Goal: Task Accomplishment & Management: Complete application form

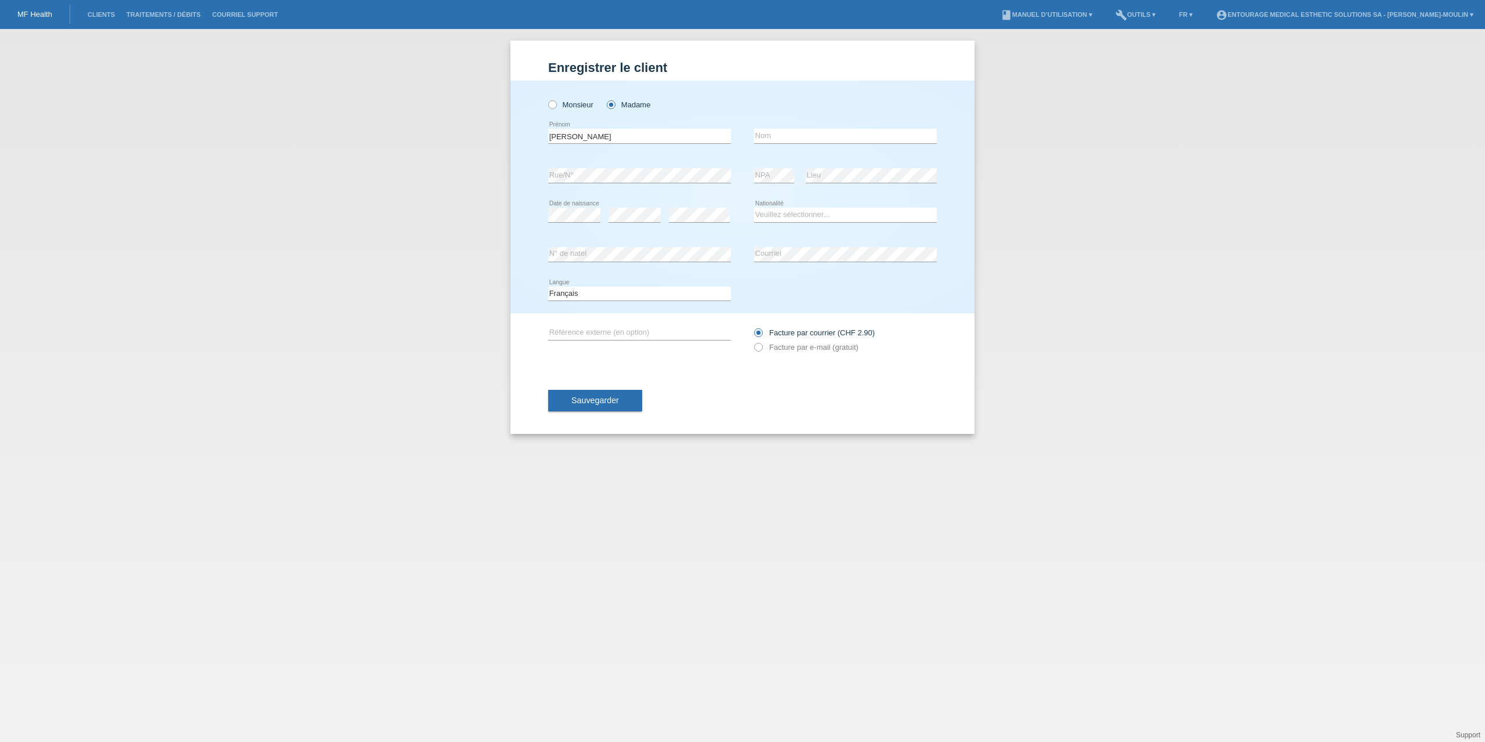
type input "[PERSON_NAME]"
click at [798, 140] on input "text" at bounding box center [845, 136] width 183 height 15
type input "[PERSON_NAME]"
click at [786, 205] on div "Veuillez sélectionner... Suisse Allemagne Autriche Liechtenstein ------------ A…" at bounding box center [845, 215] width 183 height 39
click at [787, 214] on select "Veuillez sélectionner... Suisse Allemagne Autriche Liechtenstein ------------ A…" at bounding box center [845, 215] width 183 height 14
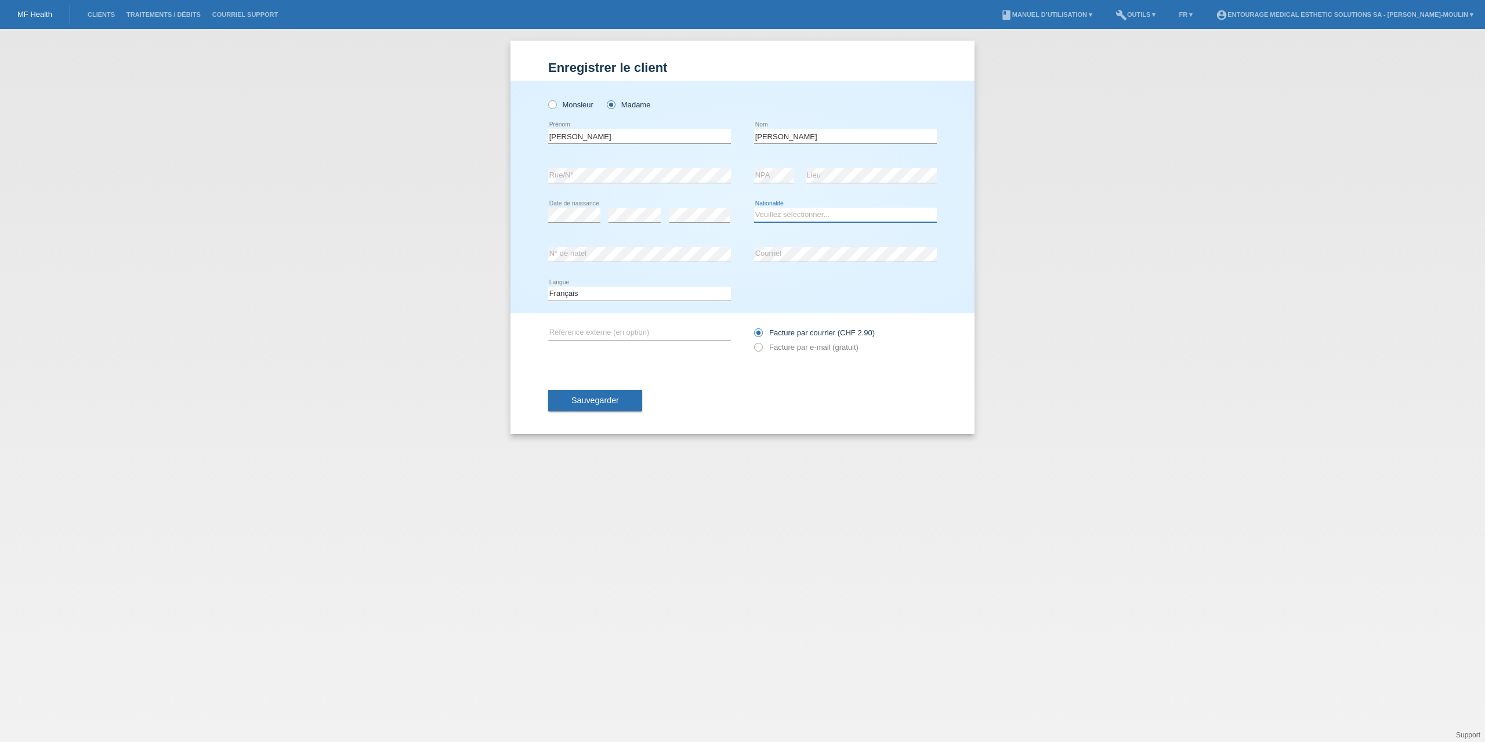
select select "AU"
click at [754, 208] on select "Veuillez sélectionner... Suisse Allemagne Autriche Liechtenstein ------------ A…" at bounding box center [845, 215] width 183 height 14
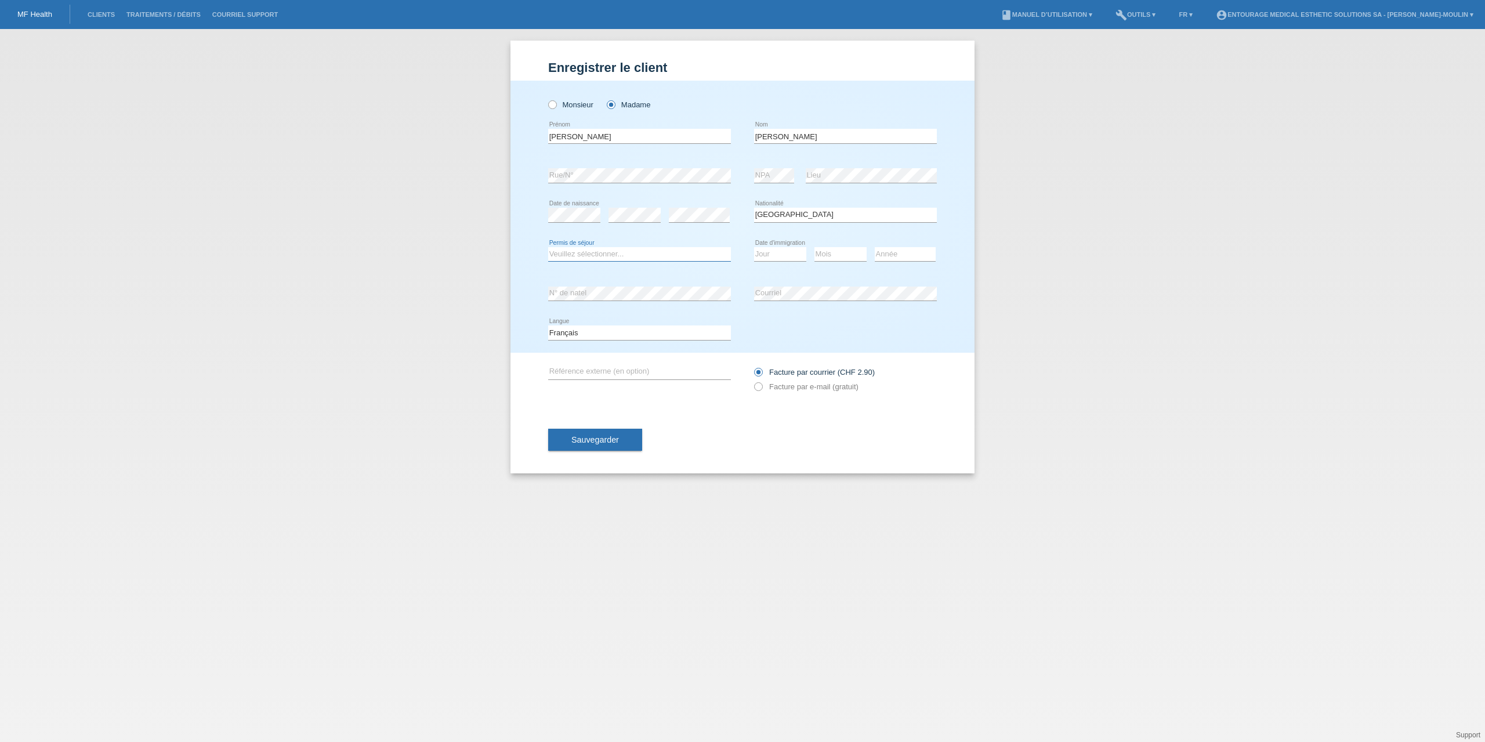
click at [589, 254] on select "Veuillez sélectionner... C B B - Statut de réfugié Autre" at bounding box center [639, 254] width 183 height 14
select select "B"
click at [548, 247] on select "Veuillez sélectionner... C B B - Statut de réfugié Autre" at bounding box center [639, 254] width 183 height 14
click at [612, 332] on select "Deutsch Français Italiano English" at bounding box center [639, 332] width 183 height 14
click at [548, 325] on select "Deutsch Français Italiano English" at bounding box center [639, 332] width 183 height 14
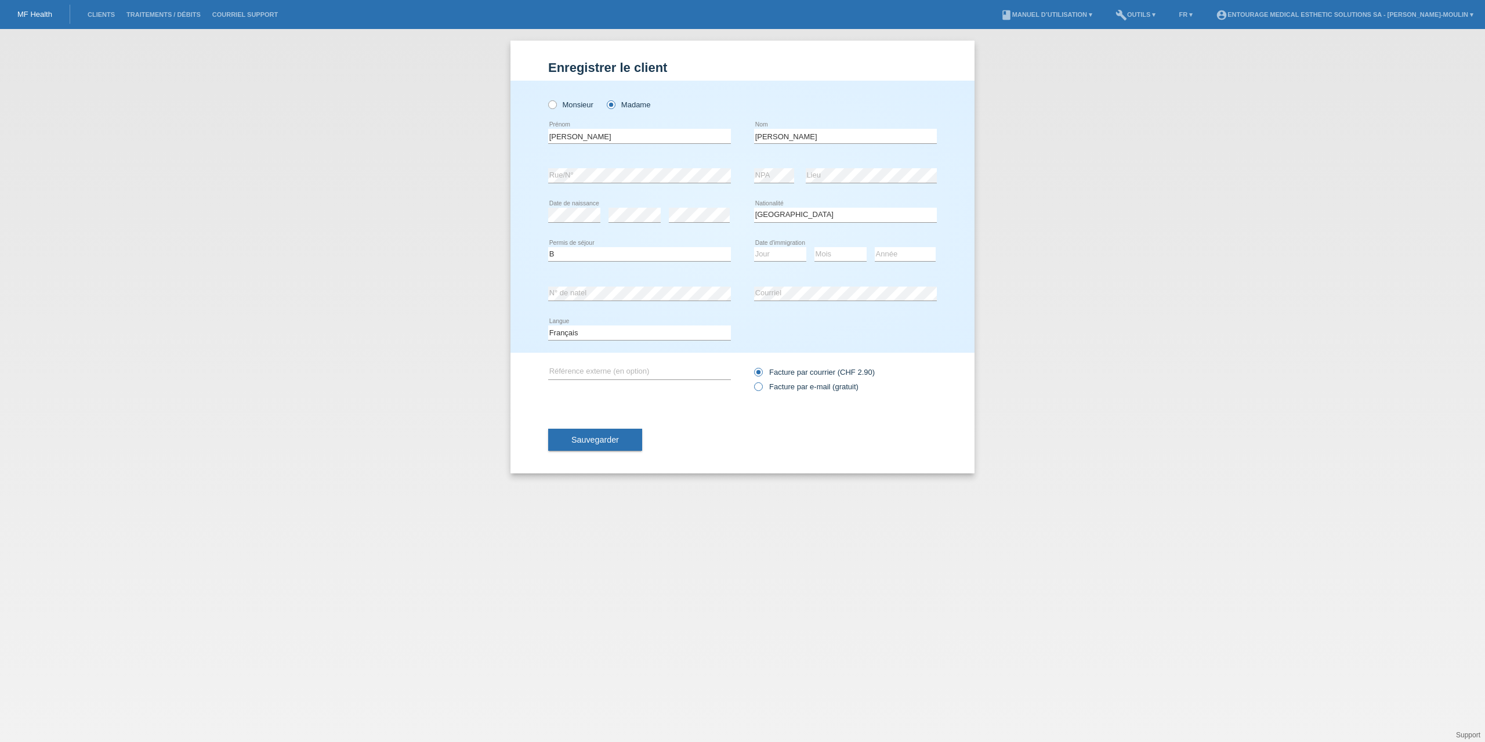
click at [752, 381] on icon at bounding box center [752, 381] width 0 height 0
click at [761, 386] on input "Facture par e-mail (gratuit)" at bounding box center [758, 389] width 8 height 15
radio input "true"
click at [584, 365] on input "text" at bounding box center [639, 372] width 183 height 15
type input "Traitements"
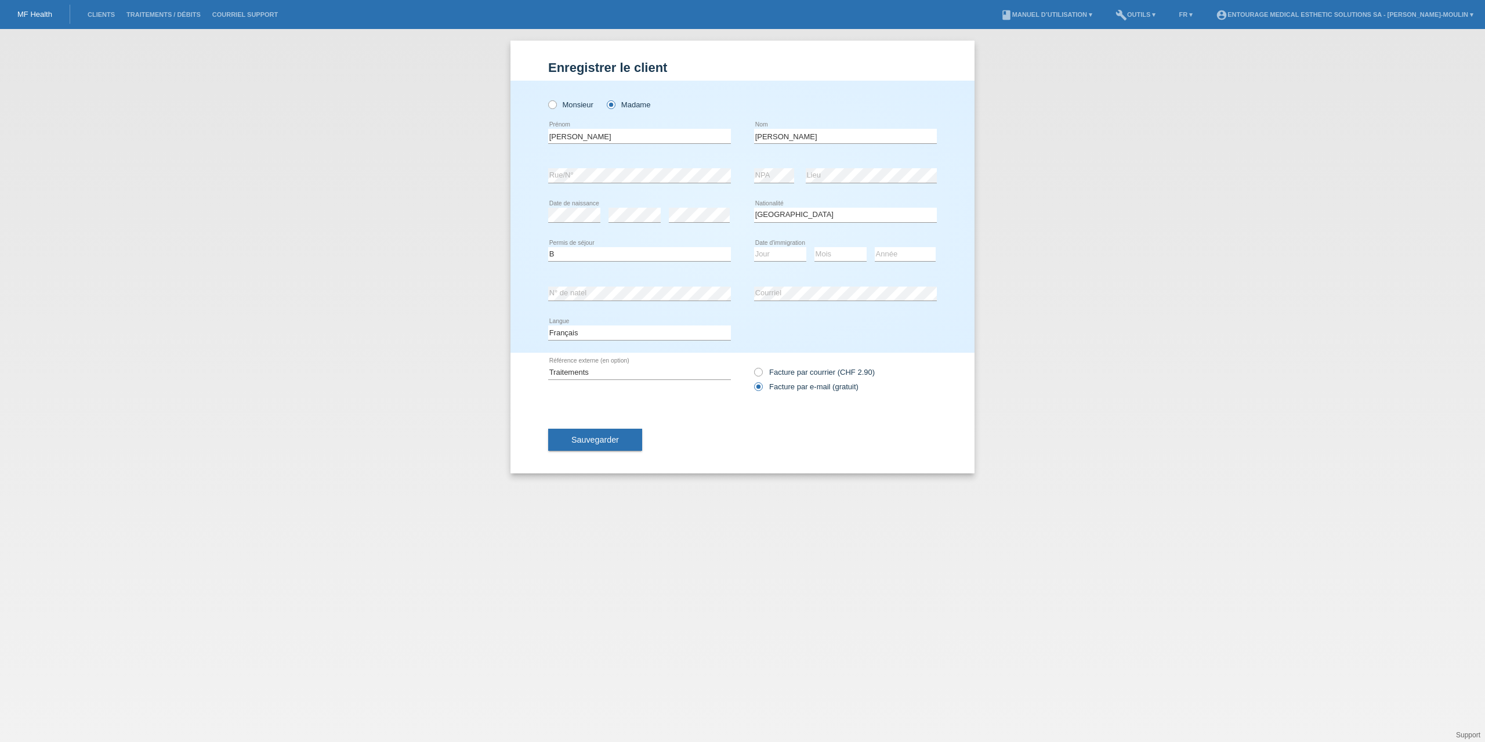
click at [600, 394] on div "Traitements error Référence externe (en option) Facture par courrier (CHF 2.90)" at bounding box center [742, 379] width 389 height 53
click at [779, 250] on select "Jour 01 02 03 04 05 06 07 08 09 10 11" at bounding box center [780, 254] width 52 height 14
select select "28"
click at [754, 247] on select "Jour 01 02 03 04 05 06 07 08 09 10 11" at bounding box center [780, 254] width 52 height 14
click at [827, 255] on select "Mois 01 02 03 04 05 06 07 08 09 10 11" at bounding box center [841, 254] width 52 height 14
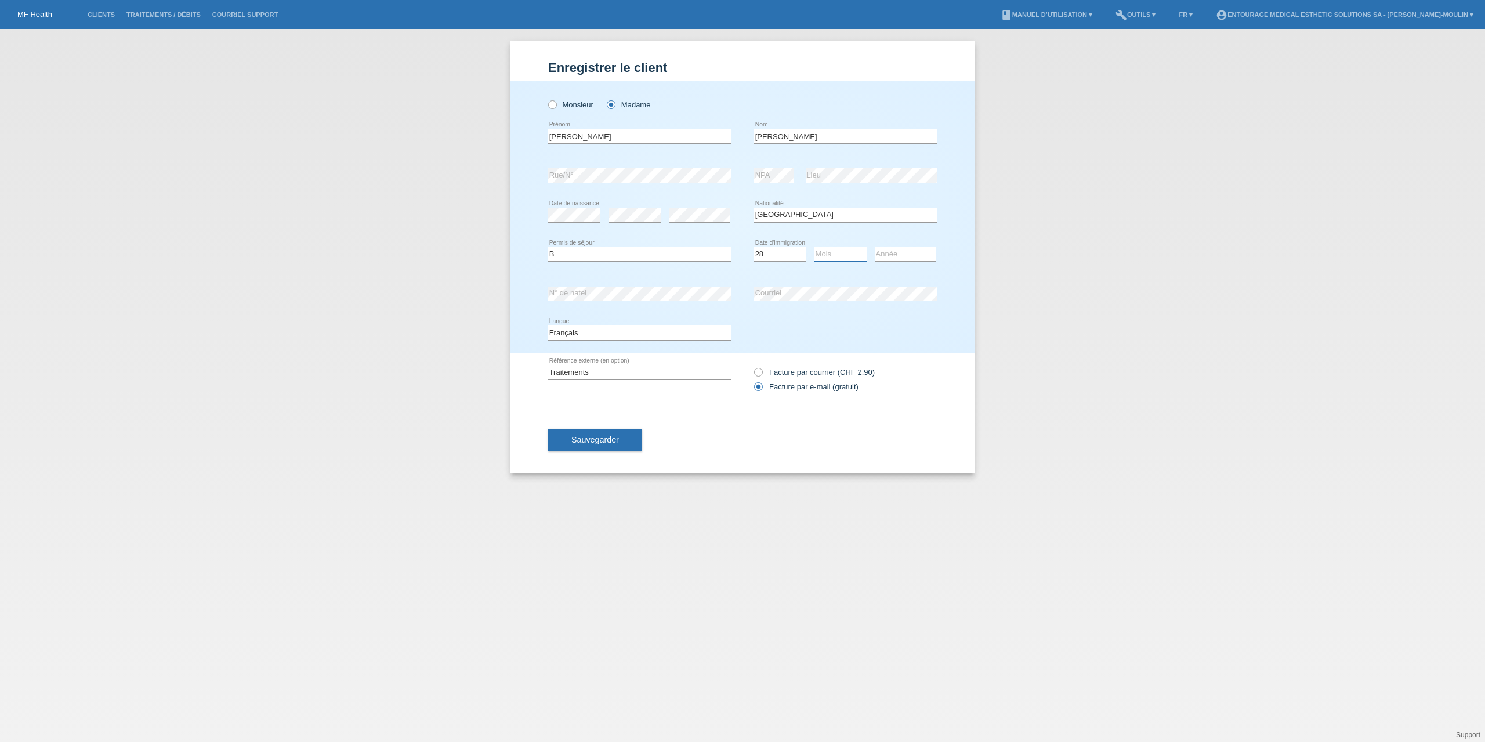
select select "06"
click at [815, 247] on select "Mois 01 02 03 04 05 06 07 08 09 10 11" at bounding box center [841, 254] width 52 height 14
click at [891, 256] on select "Année 2025 2024 2023 2022 2021 2020 2019 2018 2017 2016 2015 2014 2013 2012 201…" at bounding box center [905, 254] width 61 height 14
select select "2025"
click at [875, 247] on select "Année 2025 2024 2023 2022 2021 2020 2019 2018 2017 2016 2015 2014 2013 2012 201…" at bounding box center [905, 254] width 61 height 14
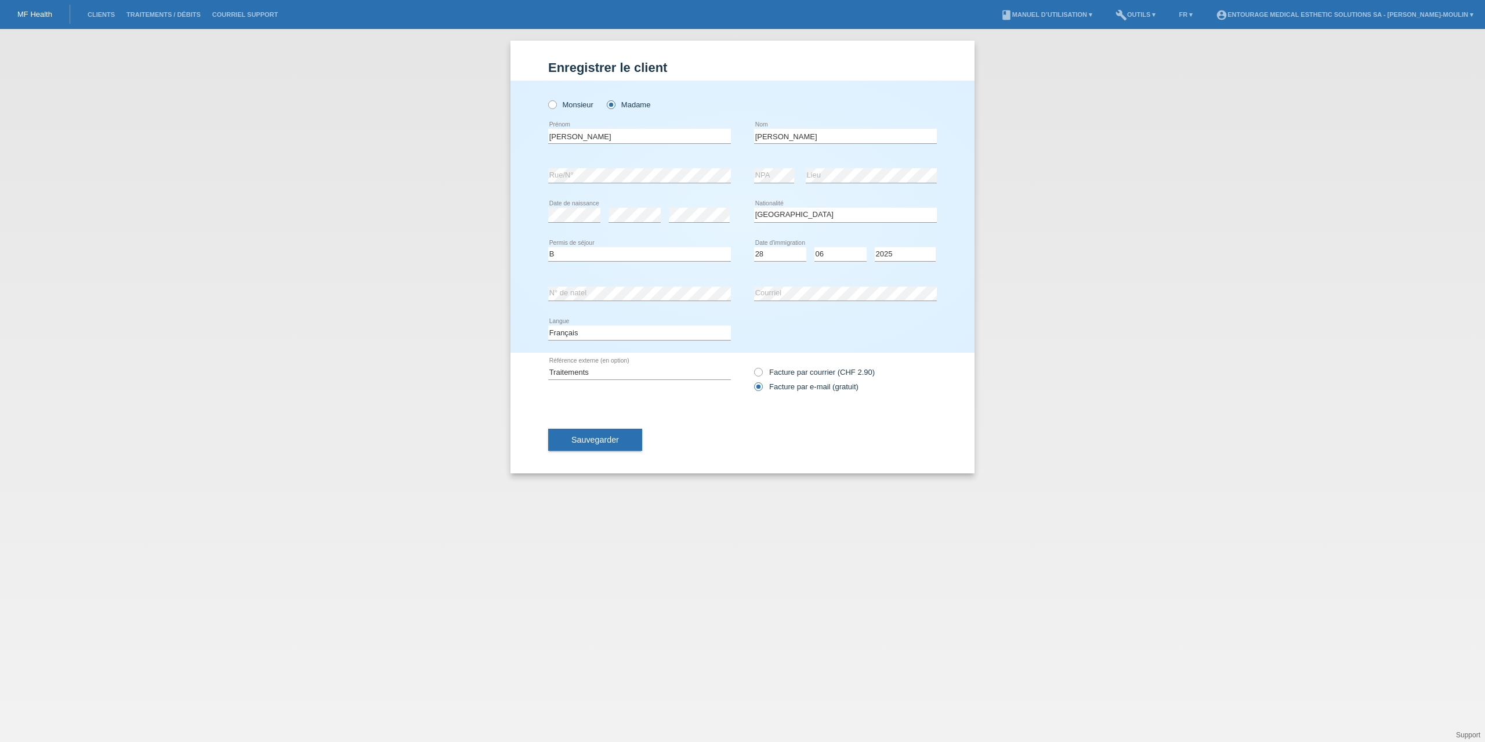
click at [812, 337] on div "Deutsch Français Italiano English error Langue" at bounding box center [742, 332] width 389 height 39
click at [777, 253] on select "Jour 01 02 03 04 05 06 07 08 09 10 11" at bounding box center [780, 254] width 52 height 14
select select "09"
click at [754, 247] on select "Jour 01 02 03 04 05 06 07 08 09 10 11" at bounding box center [780, 254] width 52 height 14
click at [837, 254] on select "Mois 01 02 03 04 05 06 07 08 09 10 11" at bounding box center [841, 254] width 52 height 14
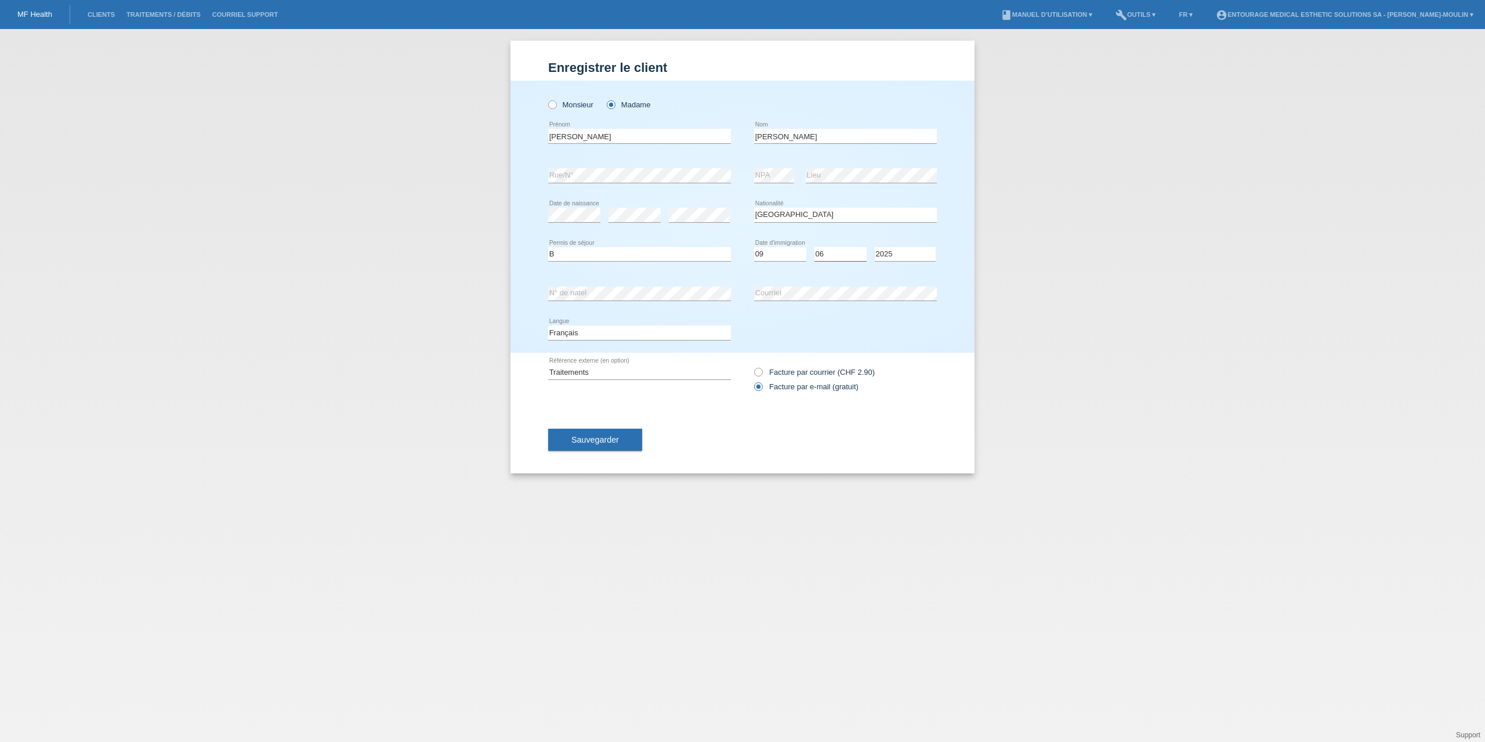
select select "07"
click at [815, 247] on select "Mois 01 02 03 04 05 06 07 08 09 10 11" at bounding box center [841, 254] width 52 height 14
click at [620, 444] on button "Sauvegarder" at bounding box center [595, 440] width 94 height 22
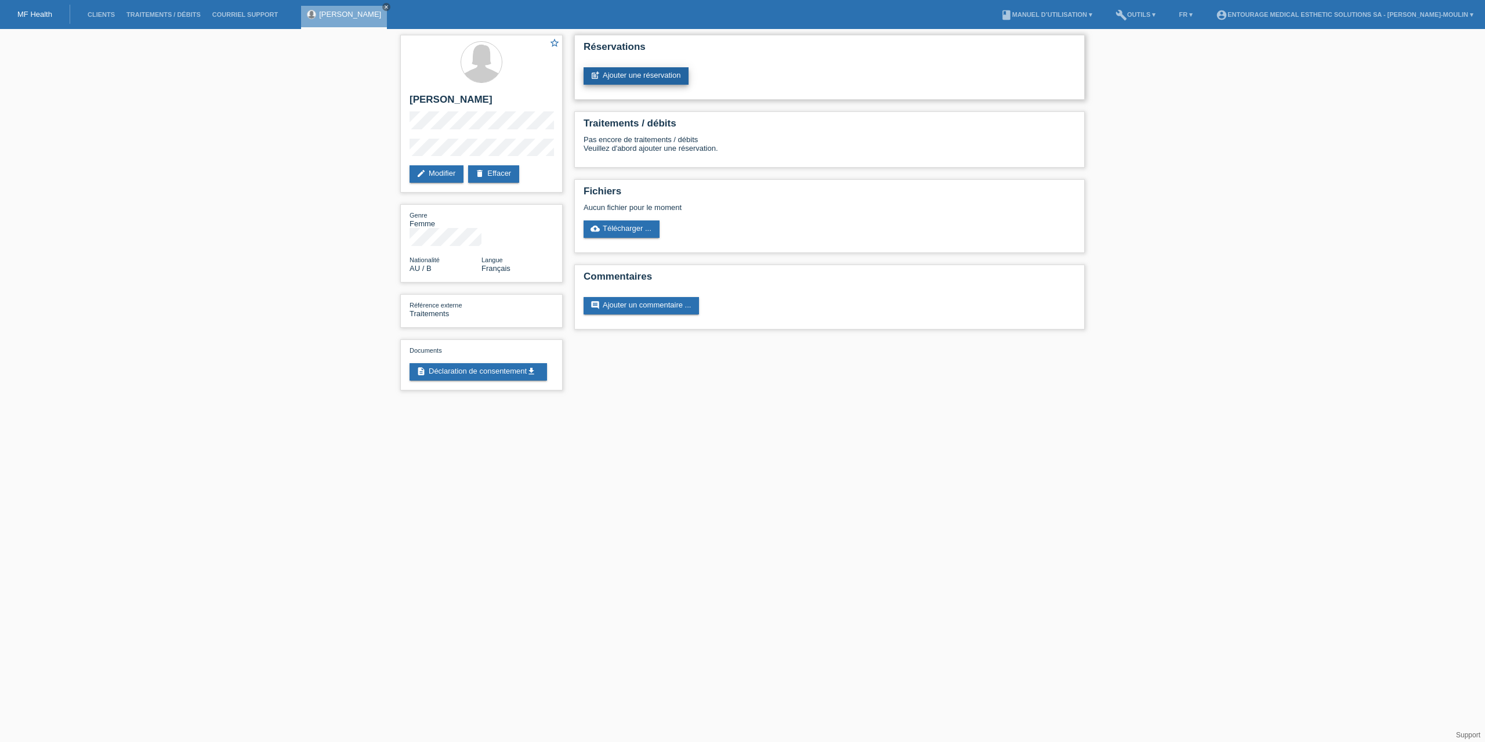
click at [658, 79] on link "post_add Ajouter une réservation" at bounding box center [636, 75] width 105 height 17
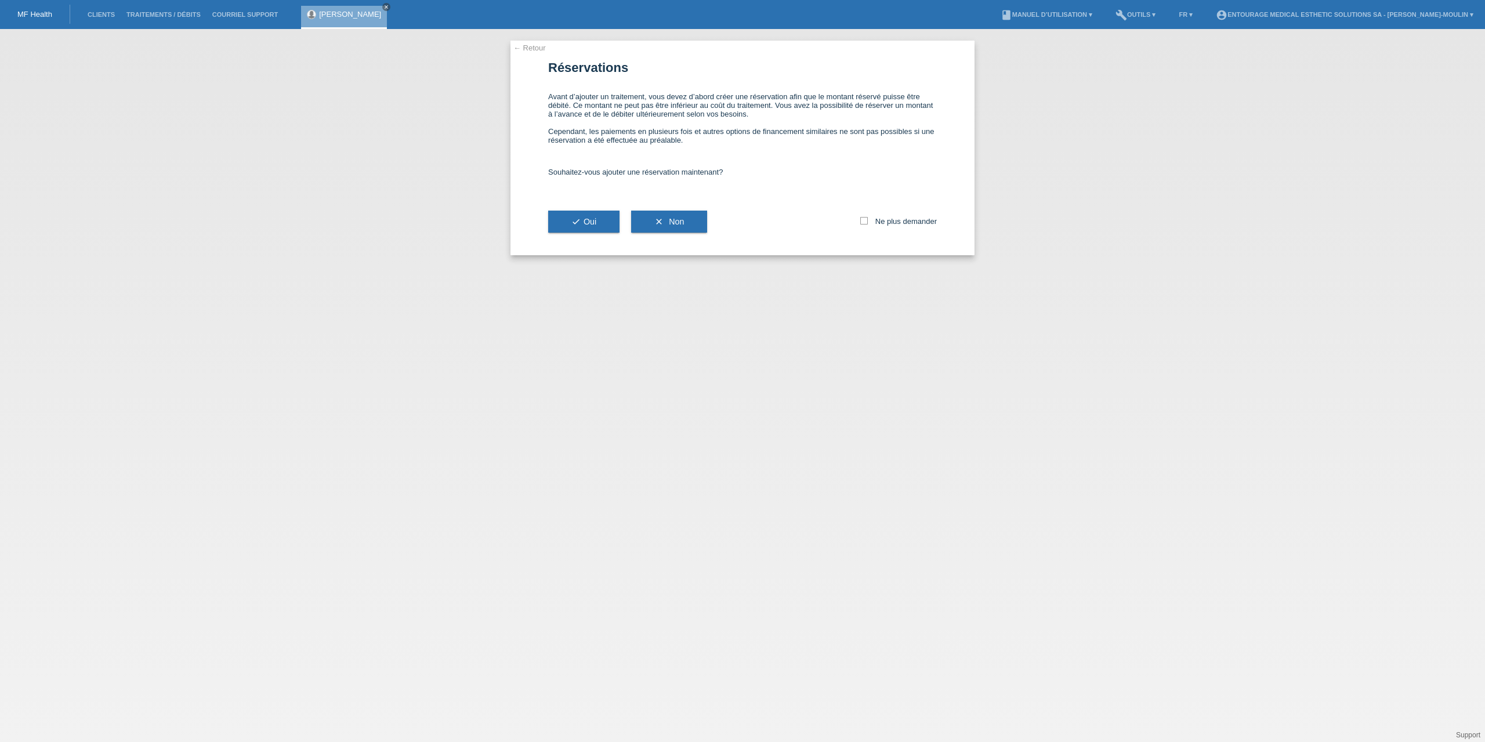
click at [533, 47] on link "← Retour" at bounding box center [529, 48] width 32 height 9
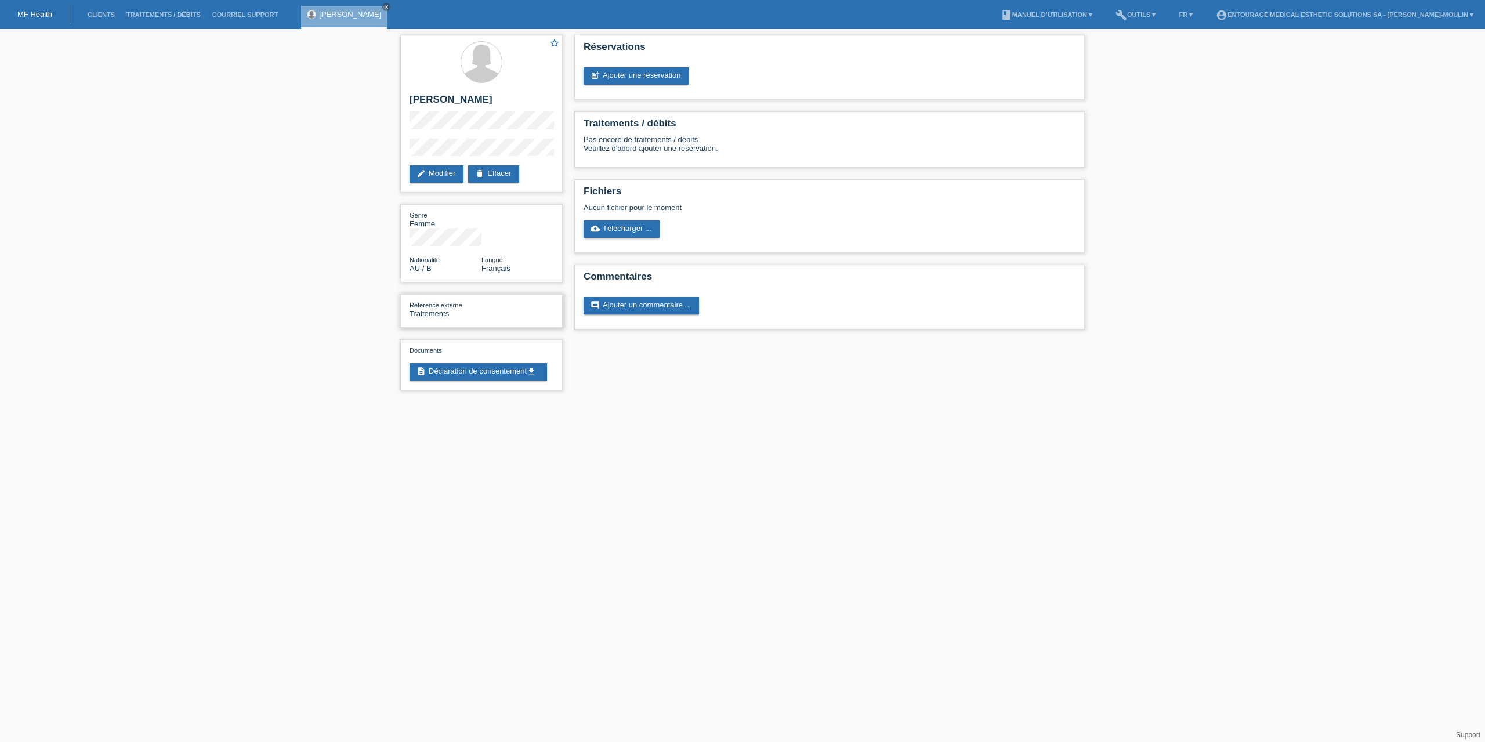
click at [456, 302] on span "Référence externe" at bounding box center [436, 305] width 53 height 7
drag, startPoint x: 455, startPoint y: 292, endPoint x: 448, endPoint y: 292, distance: 7.0
click at [454, 301] on div "Référence externe Traitements" at bounding box center [446, 309] width 72 height 17
drag, startPoint x: 449, startPoint y: 294, endPoint x: 386, endPoint y: 301, distance: 63.6
click at [386, 301] on div "star_border Anne-Louise Gotterson edit Modifier delete Effacer Genre Femme Nati…" at bounding box center [742, 215] width 1485 height 373
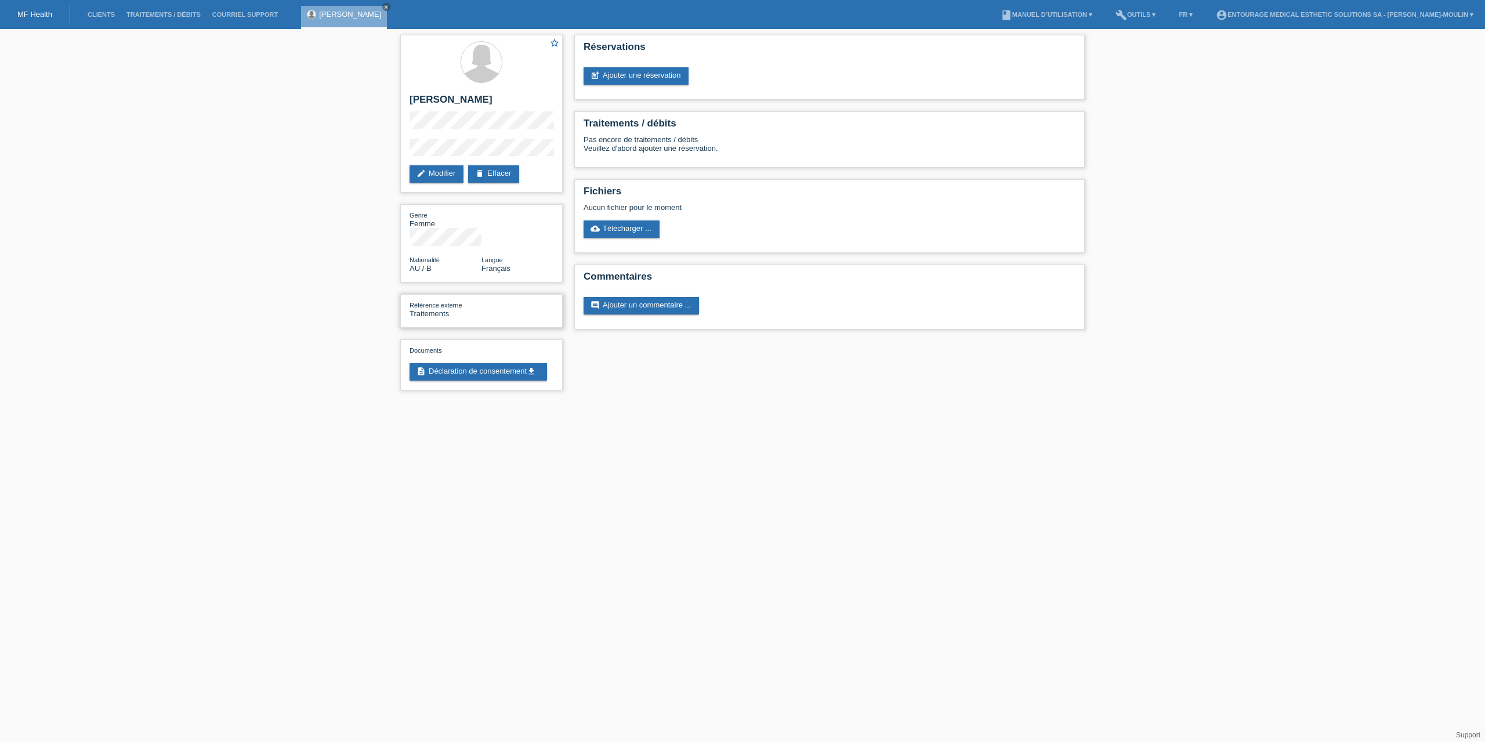
click at [480, 301] on div "Référence externe Traitements" at bounding box center [446, 309] width 72 height 17
click at [426, 173] on link "edit Modifier" at bounding box center [437, 173] width 54 height 17
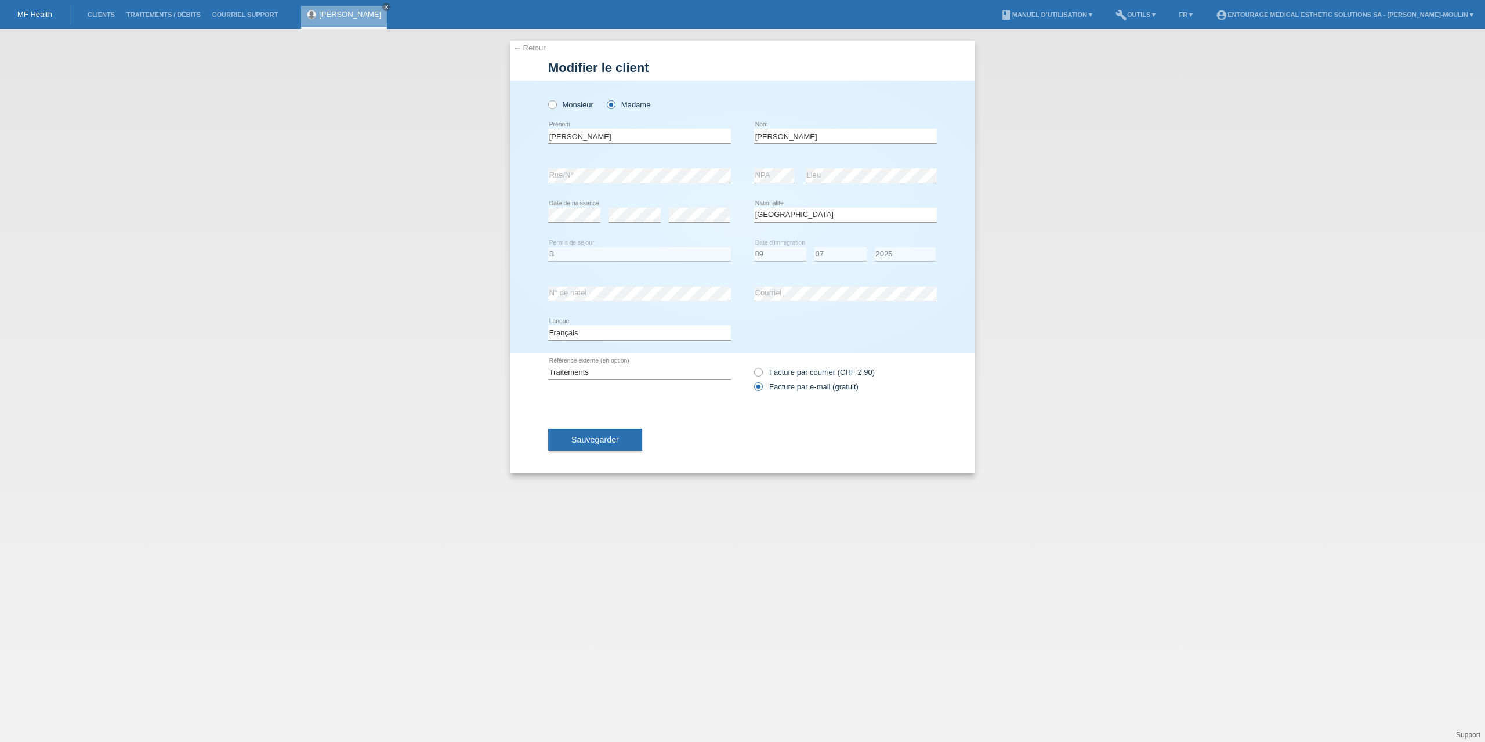
select select "AU"
select select "B"
select select "09"
select select "07"
select select "2025"
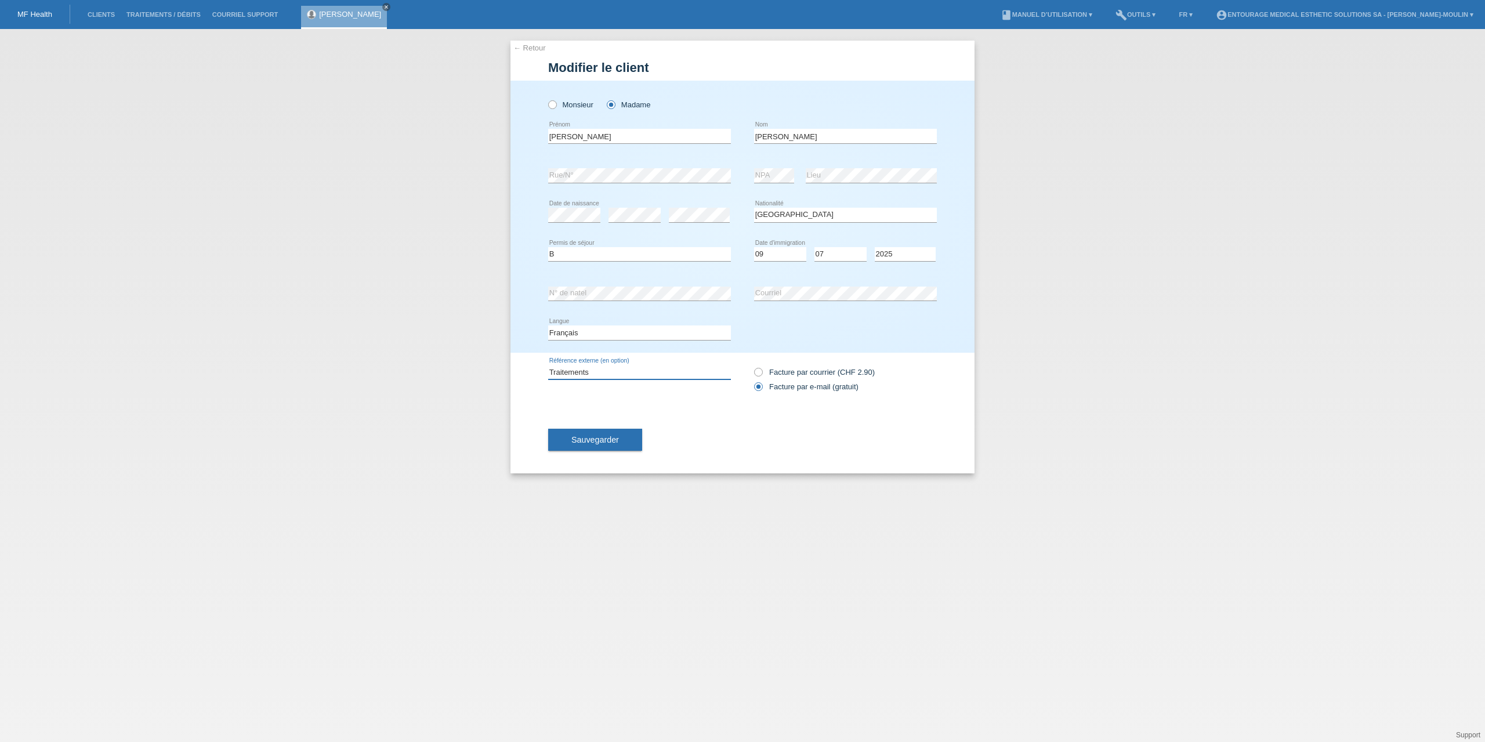
click at [593, 370] on input "Traitements" at bounding box center [639, 372] width 183 height 15
click at [634, 439] on button "Sauvegarder" at bounding box center [595, 440] width 94 height 22
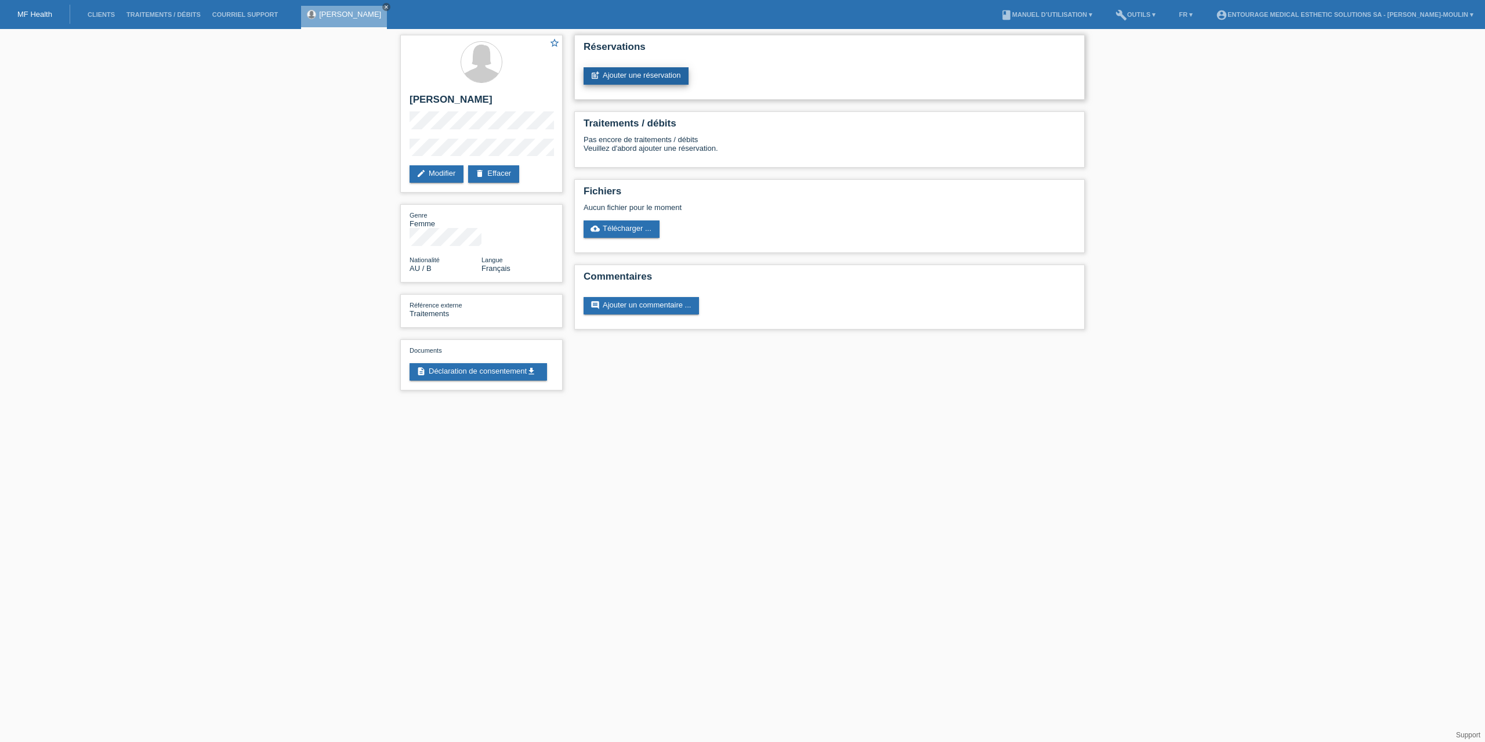
click at [653, 80] on link "post_add Ajouter une réservation" at bounding box center [636, 75] width 105 height 17
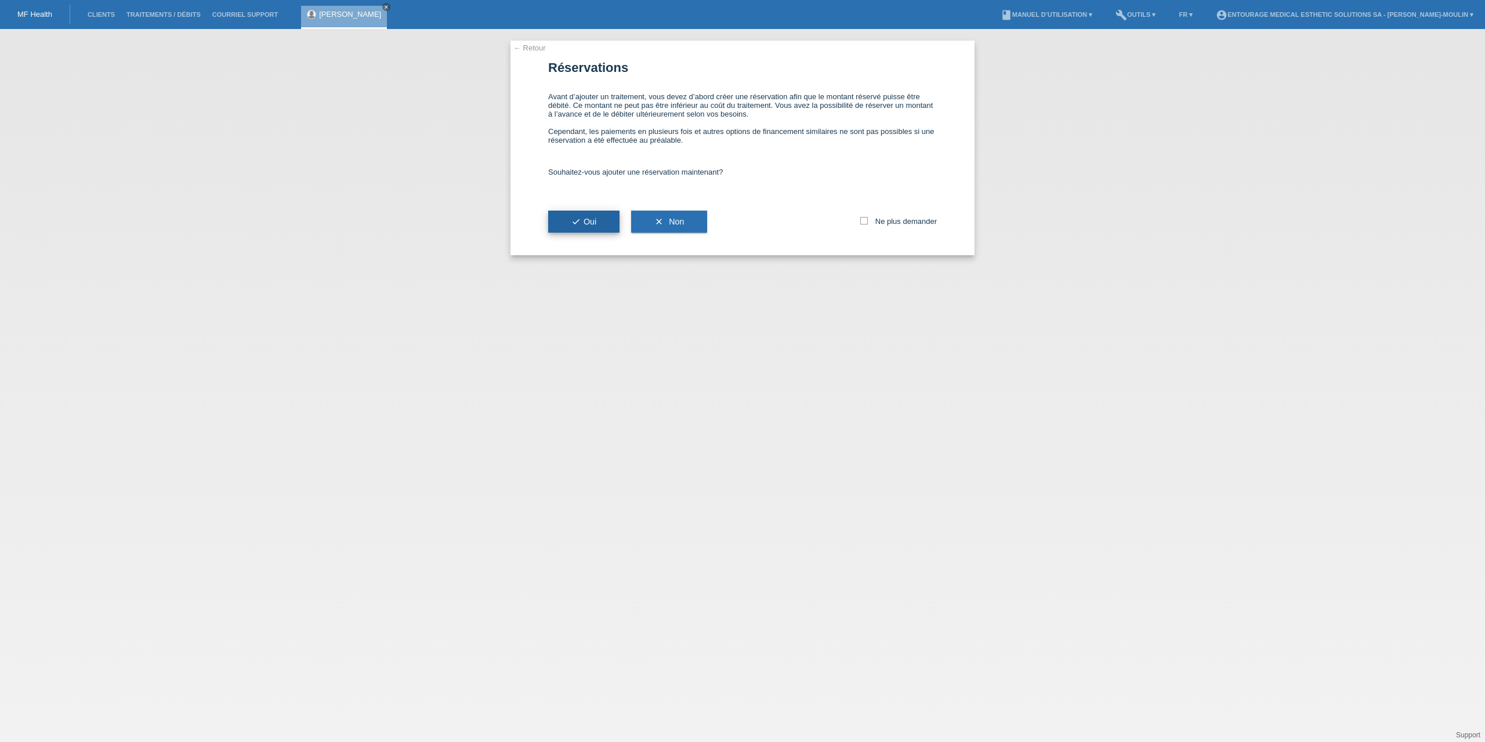
click at [582, 224] on span "check Oui" at bounding box center [583, 221] width 25 height 9
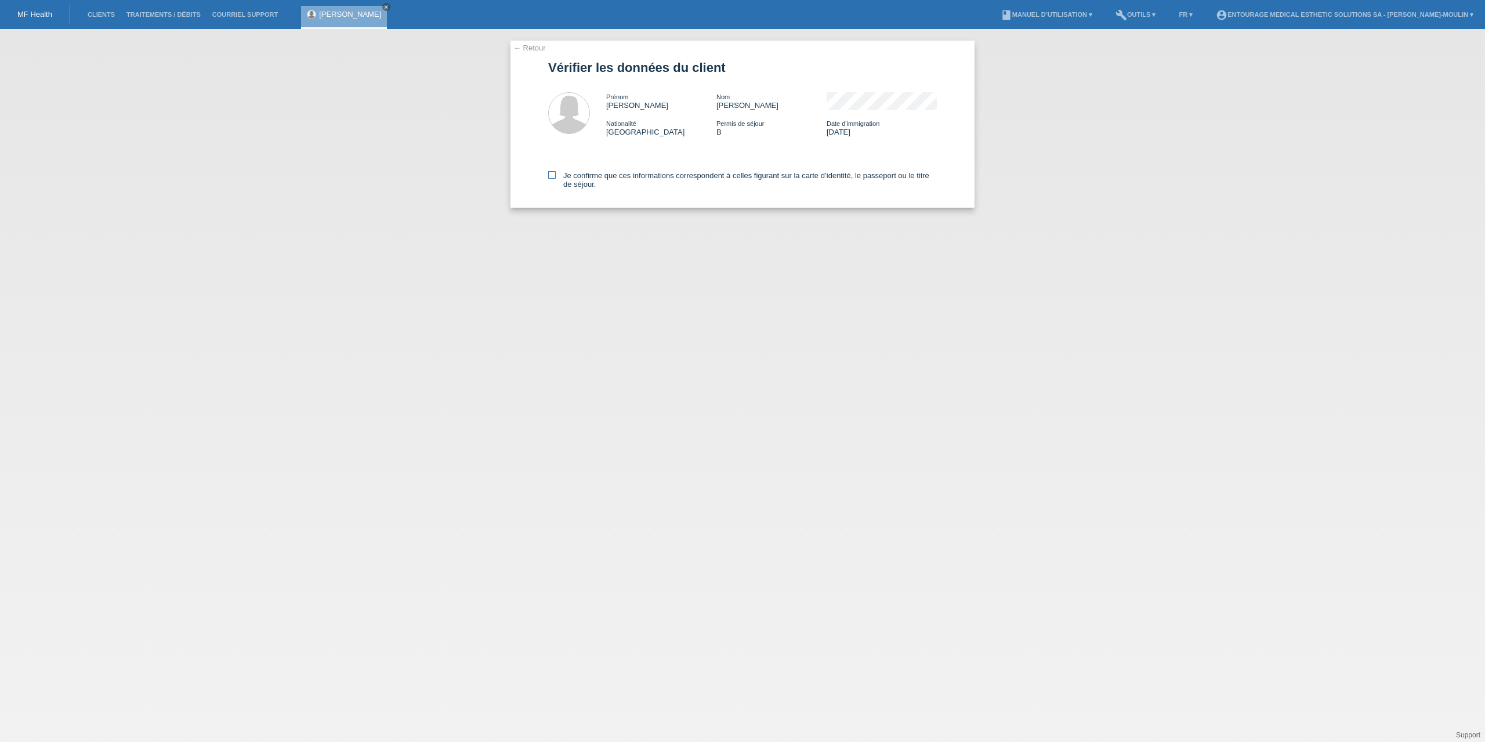
click at [552, 177] on icon at bounding box center [552, 175] width 8 height 8
click at [552, 177] on input "Je confirme que ces informations correspondent à celles figurant sur la carte d…" at bounding box center [552, 175] width 8 height 8
checkbox input "true"
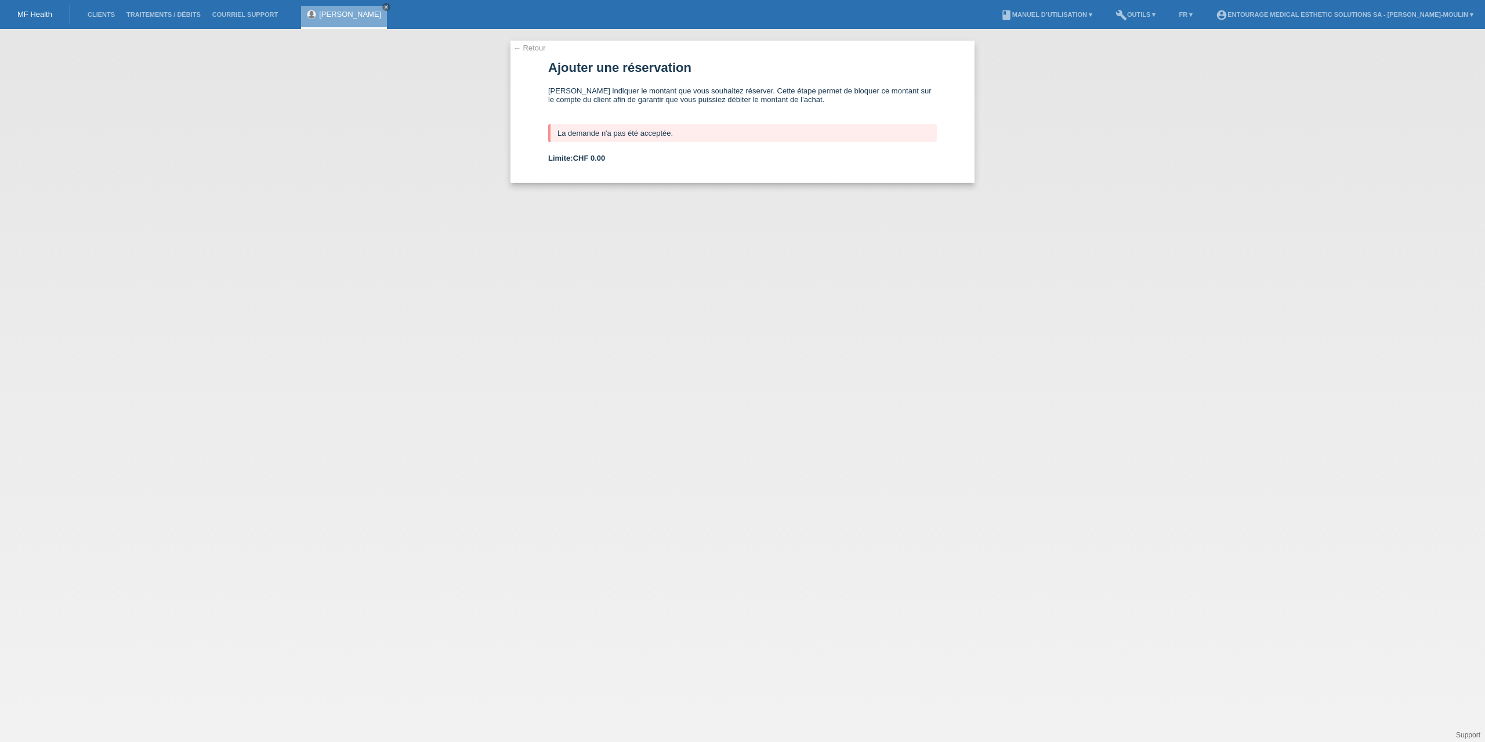
click at [541, 45] on link "← Retour" at bounding box center [529, 48] width 32 height 9
